Goal: Transaction & Acquisition: Purchase product/service

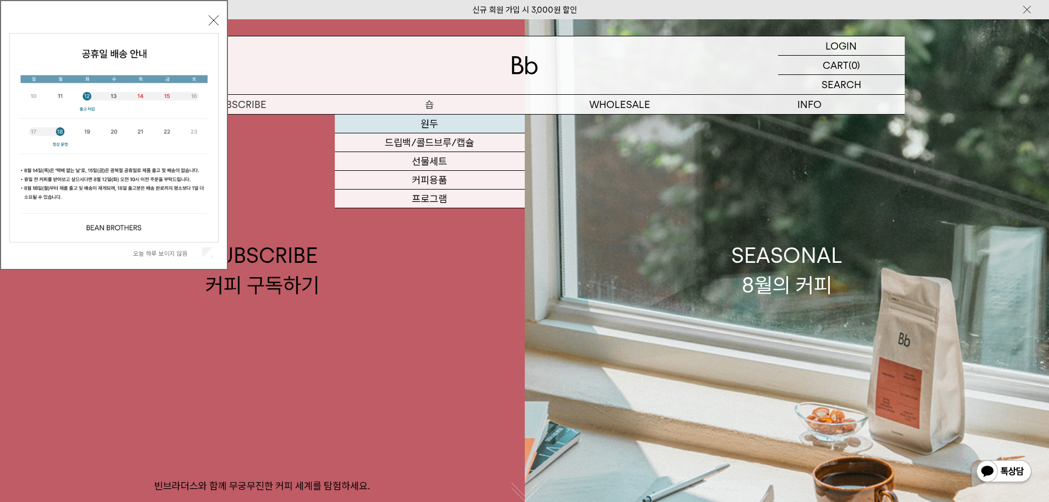
click at [433, 120] on link "원두" at bounding box center [430, 124] width 190 height 19
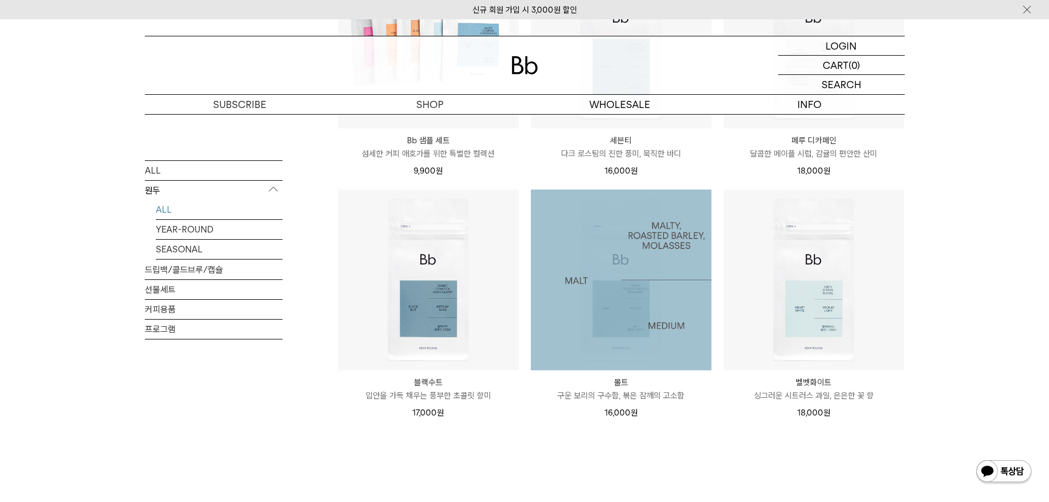
scroll to position [881, 0]
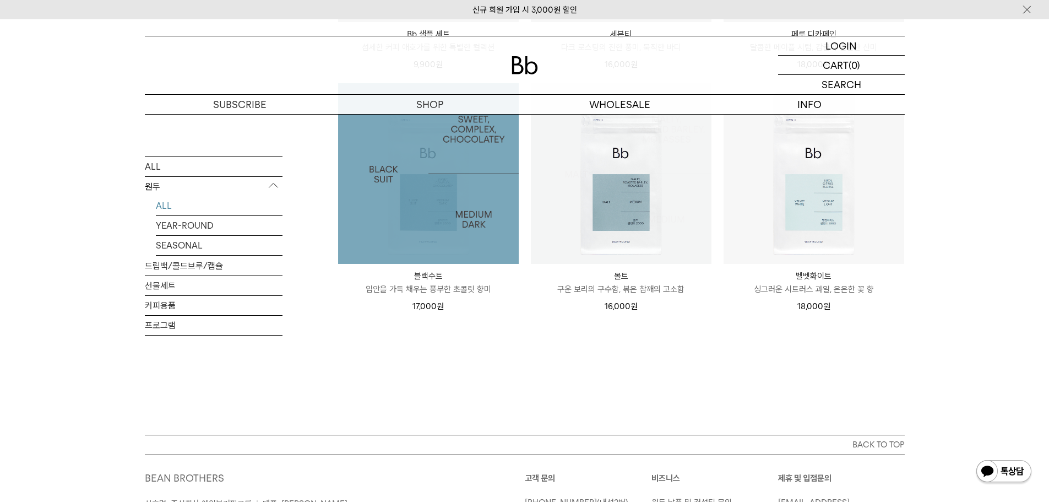
click at [469, 210] on img at bounding box center [428, 173] width 181 height 181
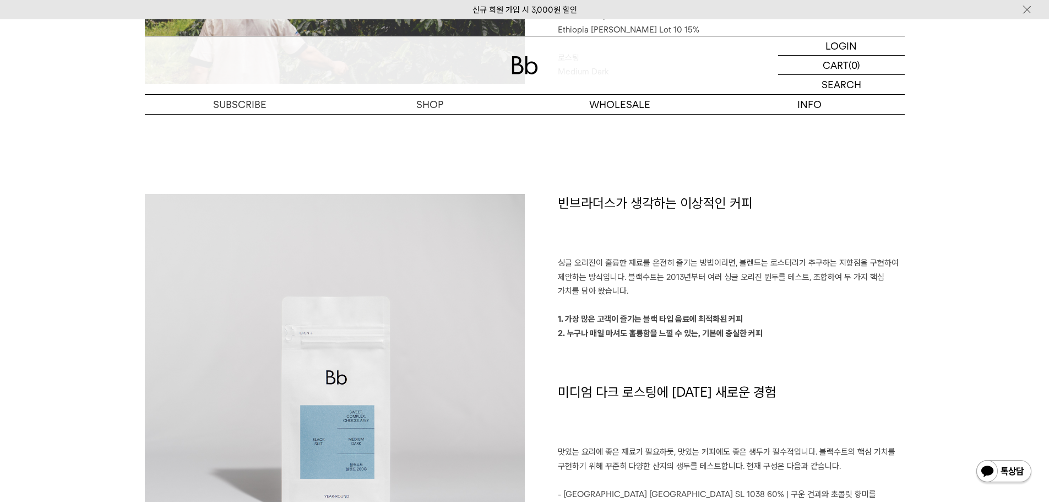
scroll to position [716, 0]
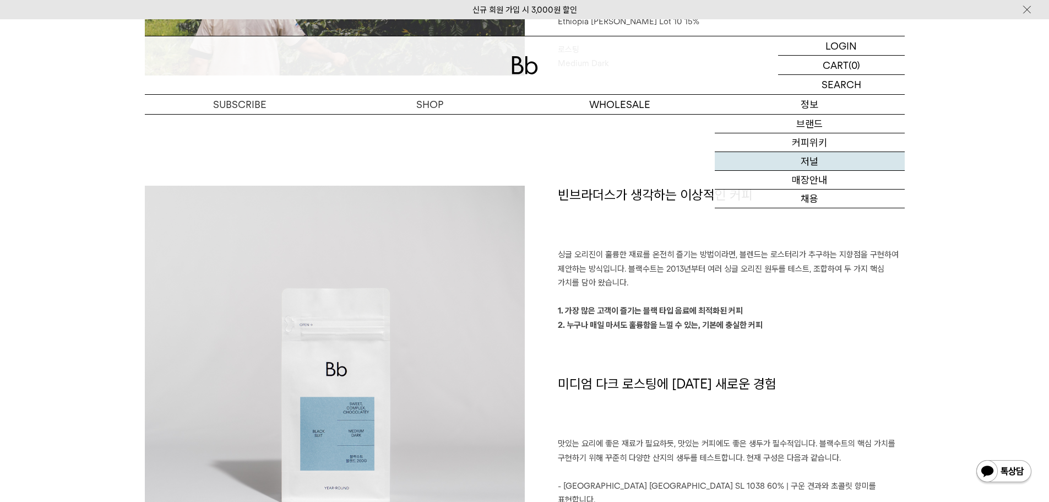
click at [814, 164] on link "저널" at bounding box center [810, 161] width 190 height 19
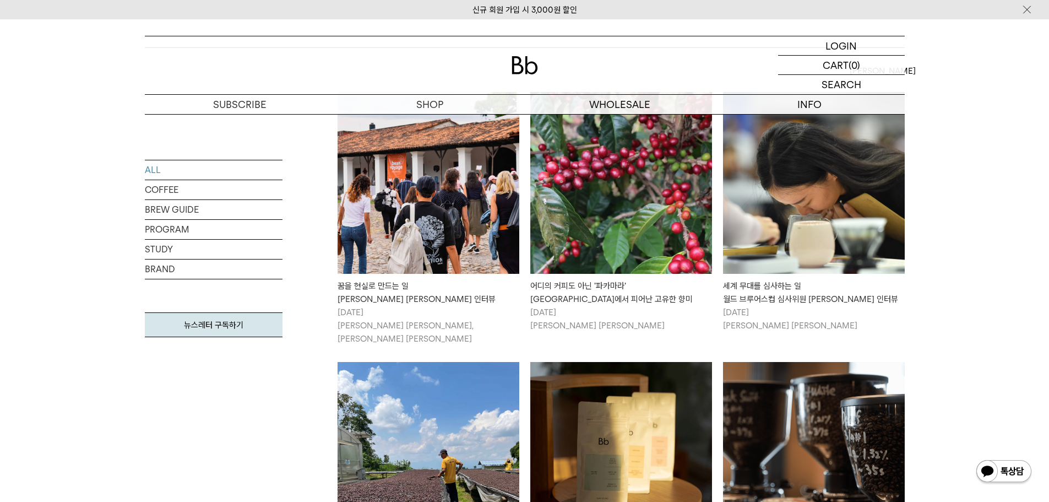
scroll to position [220, 0]
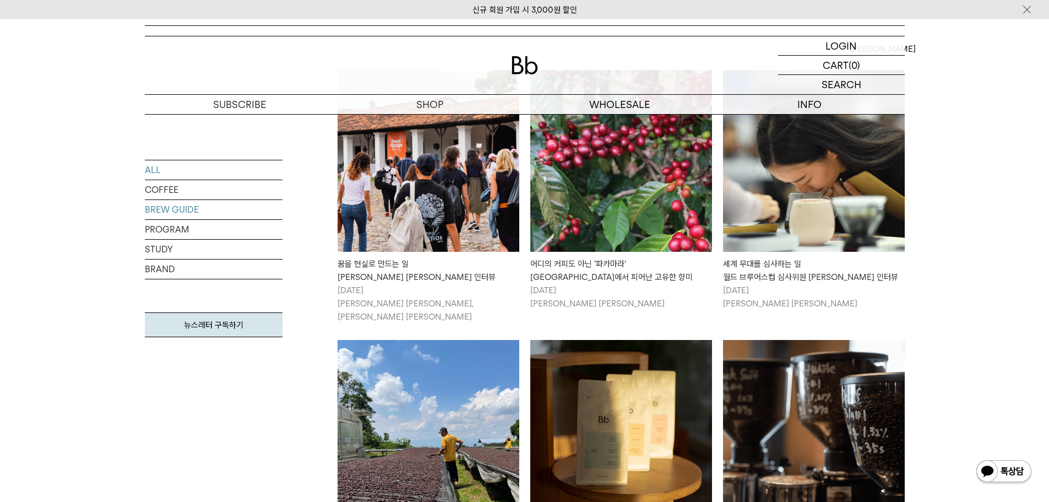
click at [180, 210] on link "BREW GUIDE" at bounding box center [214, 209] width 138 height 19
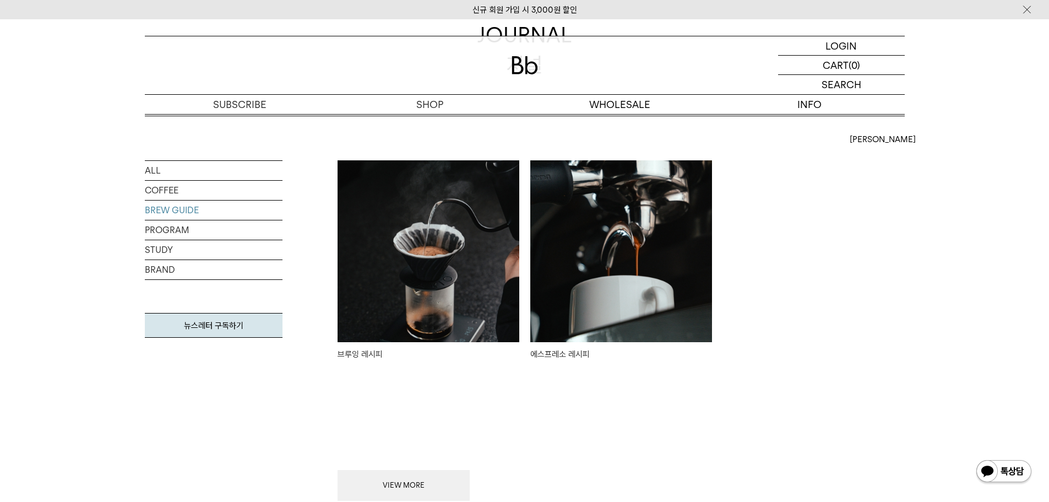
scroll to position [110, 0]
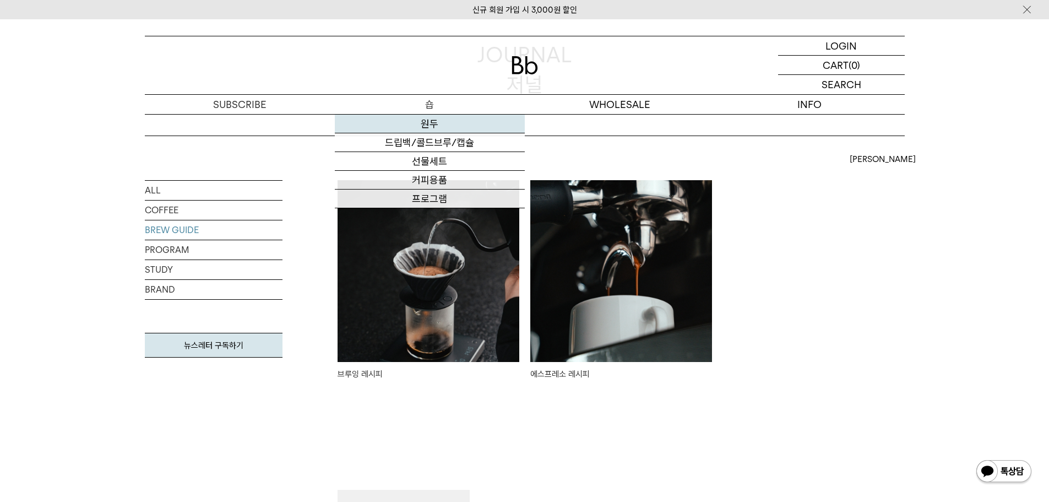
click at [429, 120] on link "원두" at bounding box center [430, 124] width 190 height 19
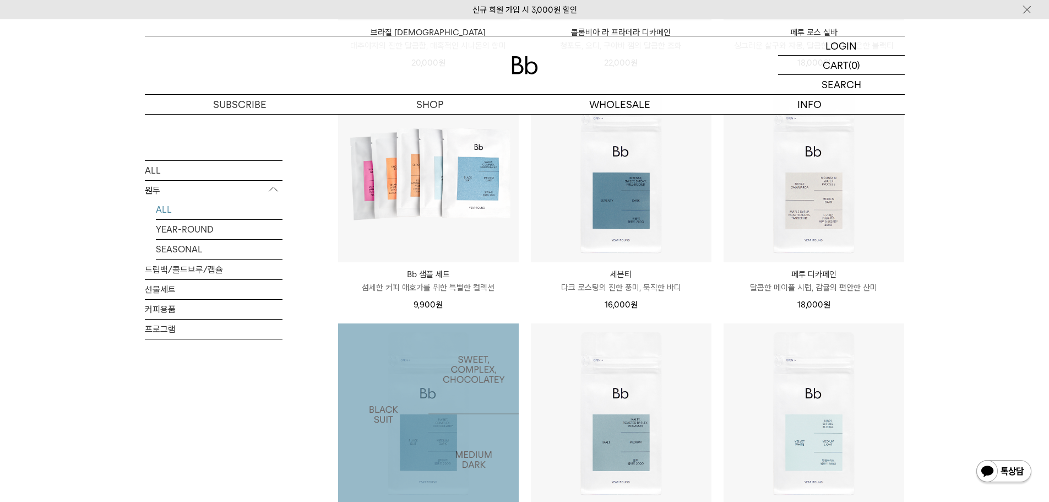
scroll to position [771, 0]
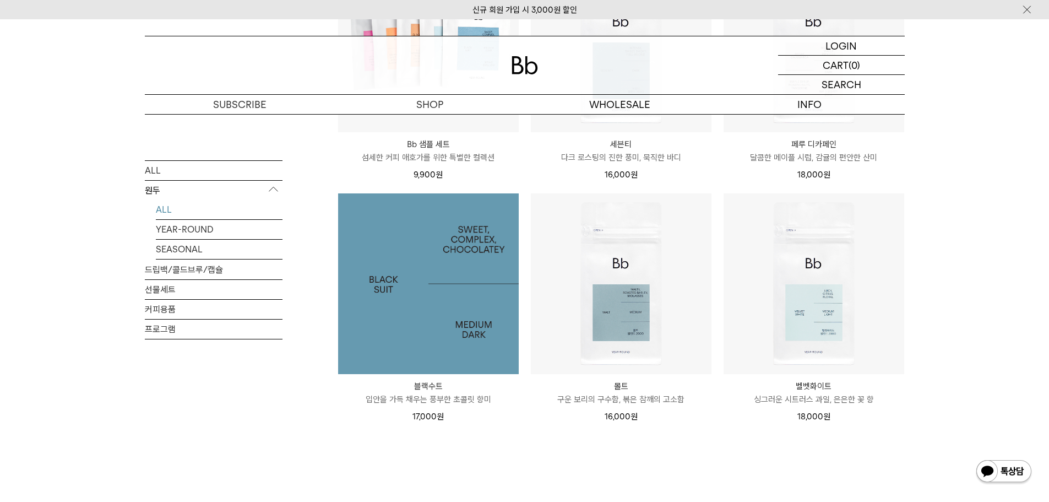
click at [480, 301] on img at bounding box center [428, 283] width 181 height 181
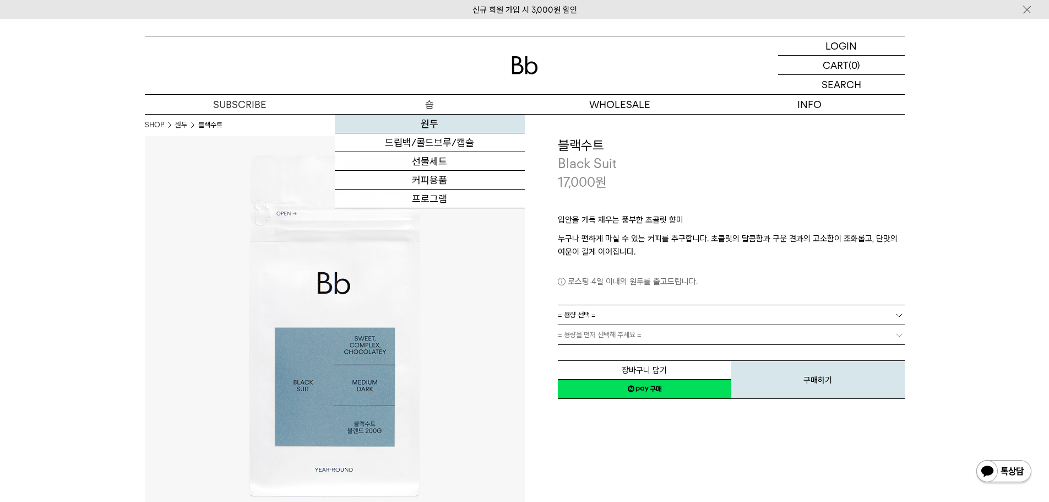
click at [431, 126] on link "원두" at bounding box center [430, 124] width 190 height 19
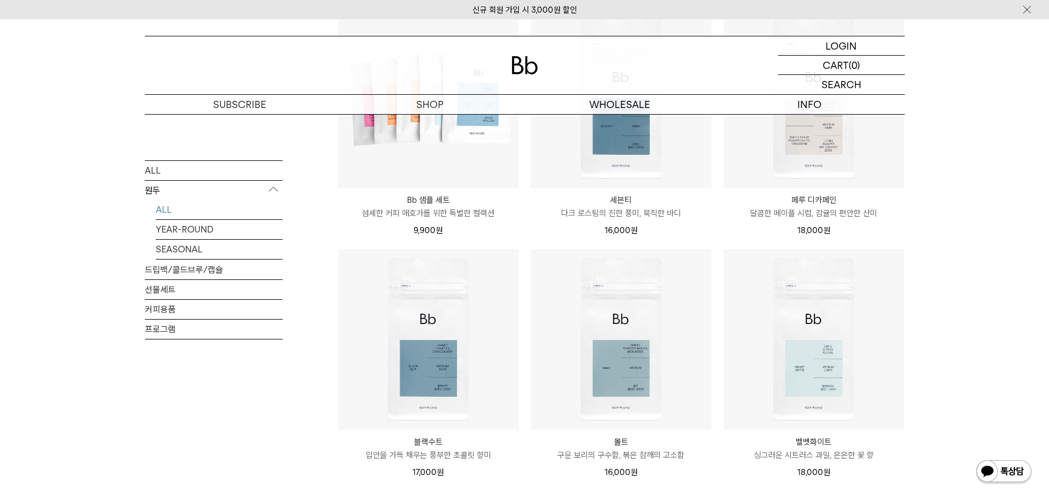
scroll to position [716, 0]
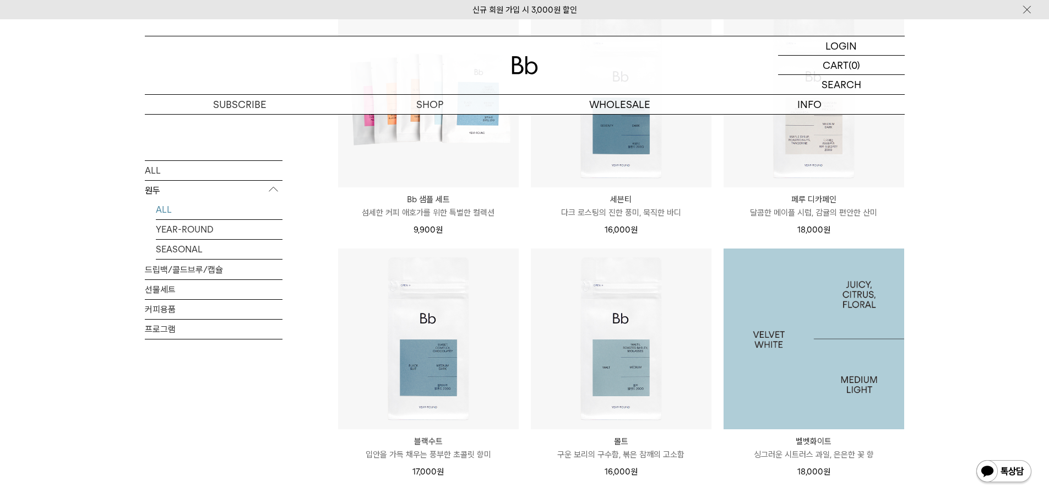
click at [788, 307] on img at bounding box center [814, 338] width 181 height 181
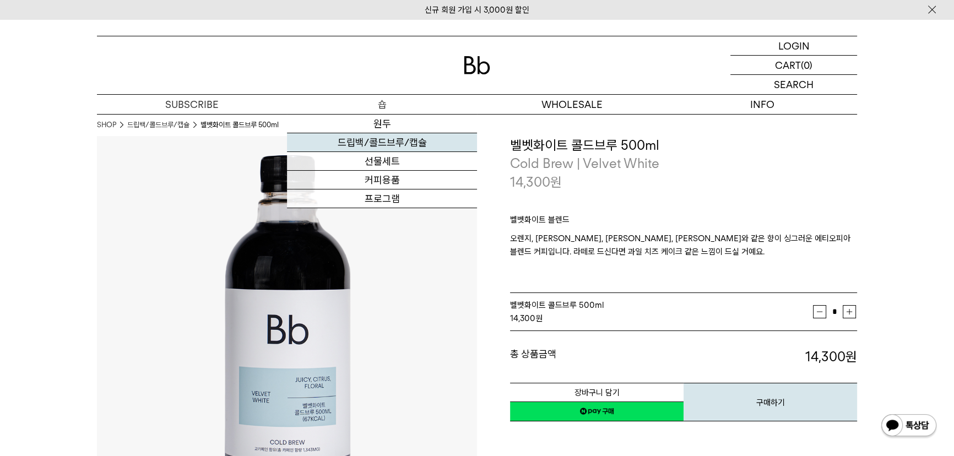
click at [380, 147] on link "드립백/콜드브루/캡슐" at bounding box center [382, 142] width 190 height 19
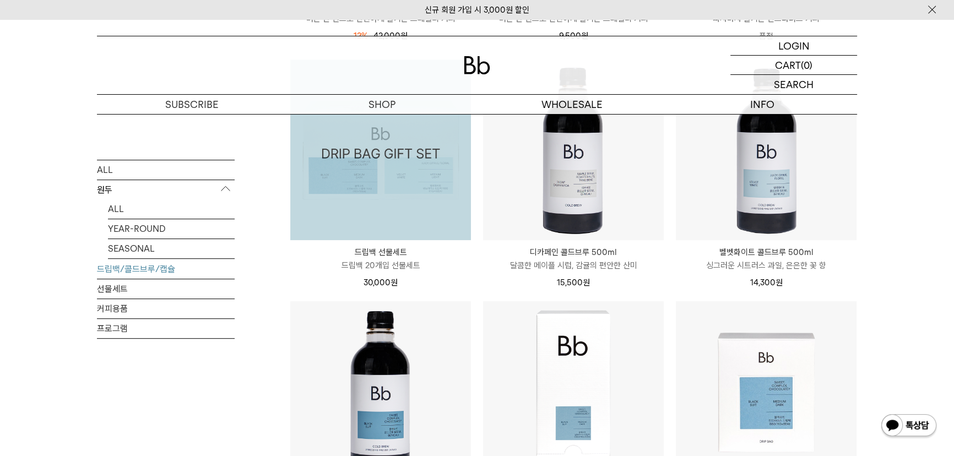
scroll to position [651, 0]
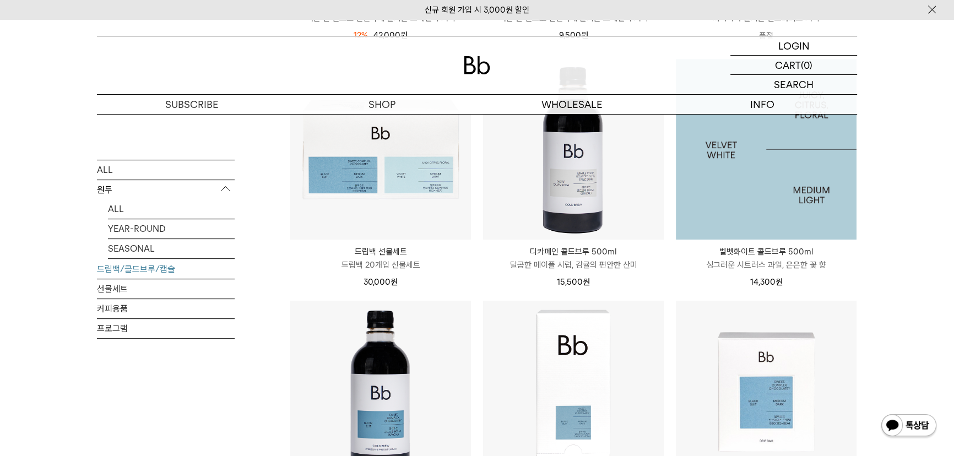
click at [768, 191] on img at bounding box center [766, 149] width 181 height 181
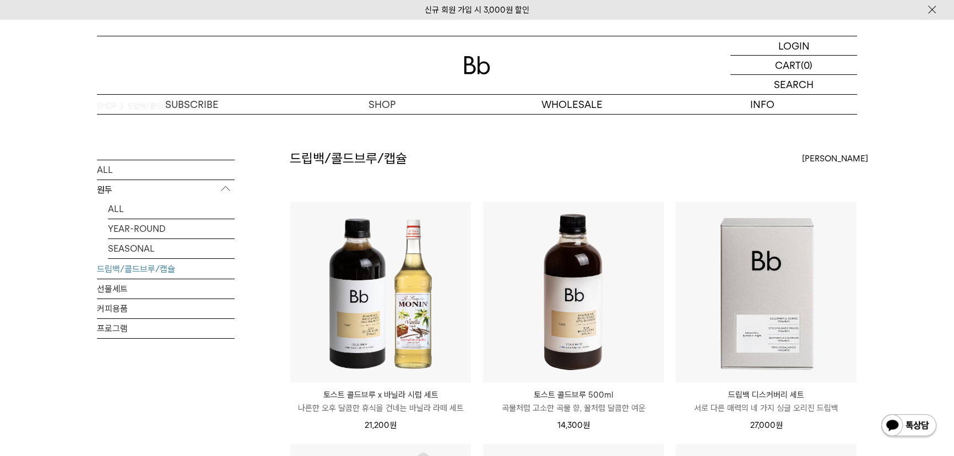
scroll to position [50, 0]
